Goal: Find specific page/section: Find specific page/section

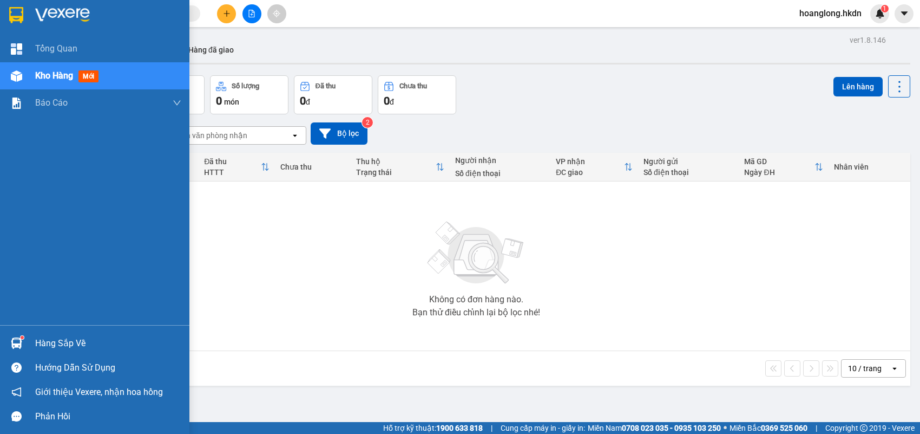
click at [37, 10] on img at bounding box center [62, 15] width 55 height 16
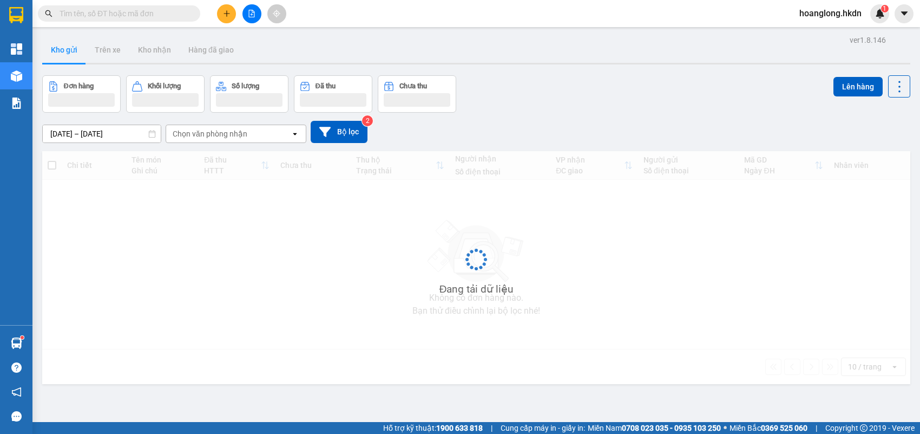
click at [155, 12] on input "text" at bounding box center [124, 14] width 128 height 12
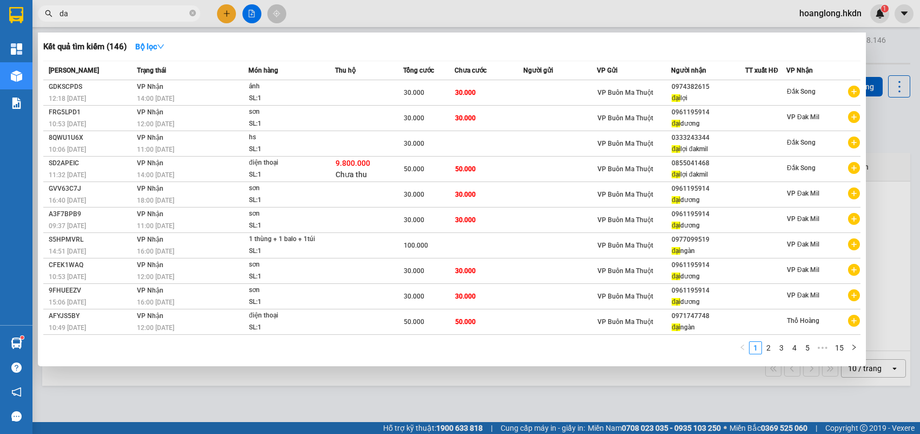
type input "d"
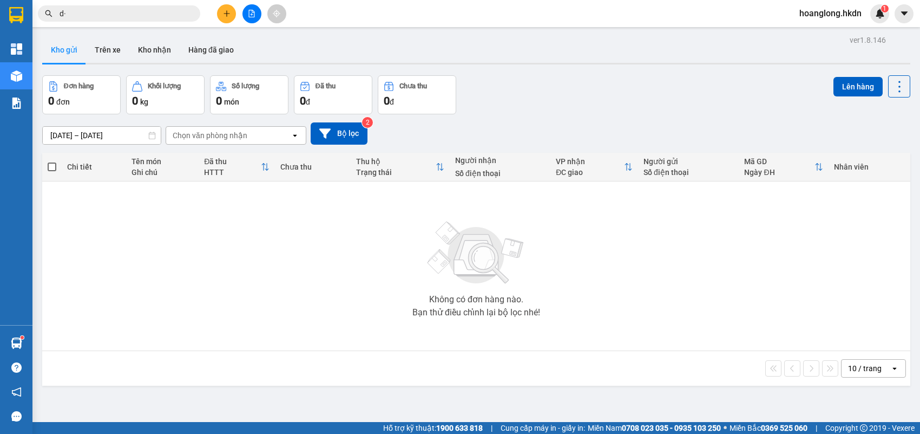
type input "d"
paste input "đ"
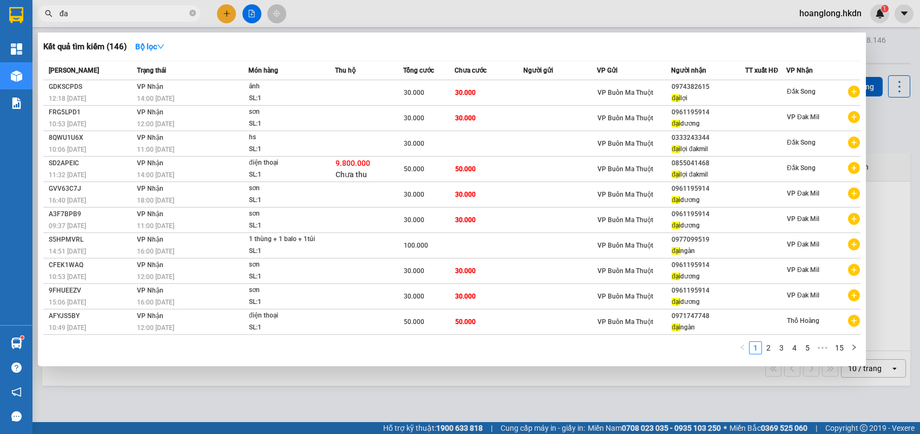
paste input "ại"
paste input "ươ"
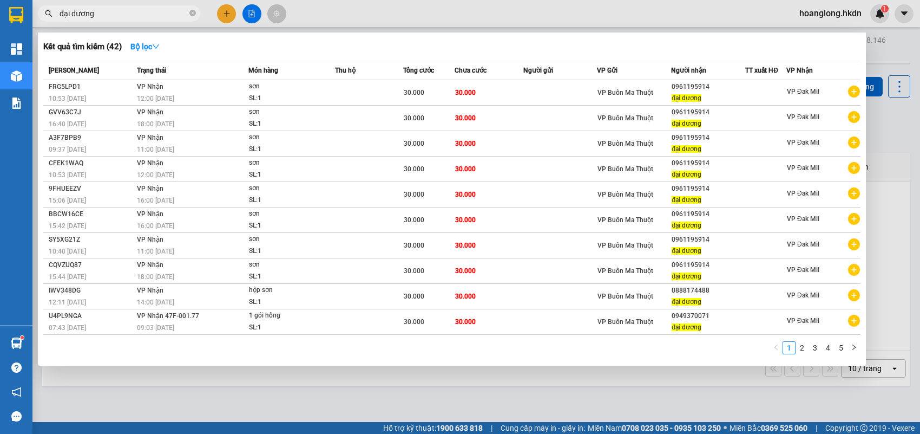
type input "đại dương"
